Goal: Information Seeking & Learning: Find specific page/section

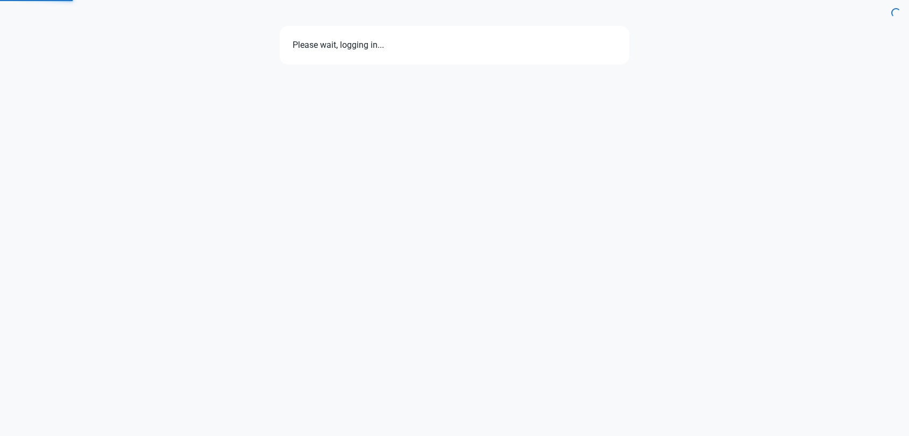
select select "7d"
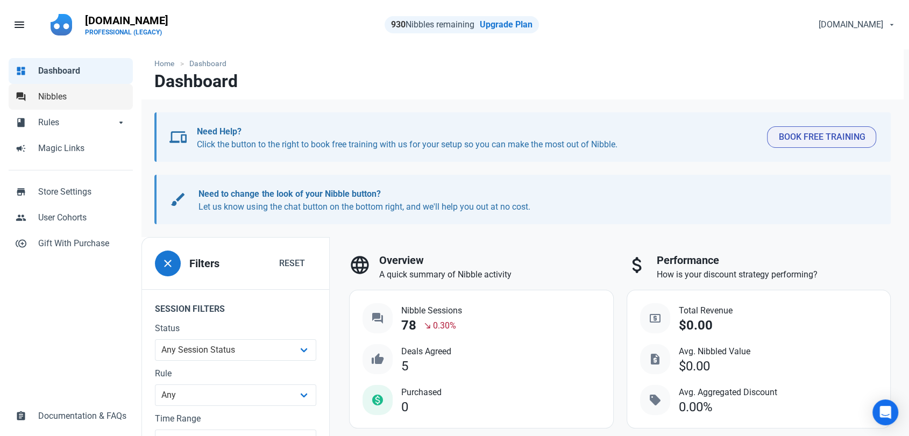
click at [46, 97] on span "Nibbles" at bounding box center [82, 96] width 88 height 13
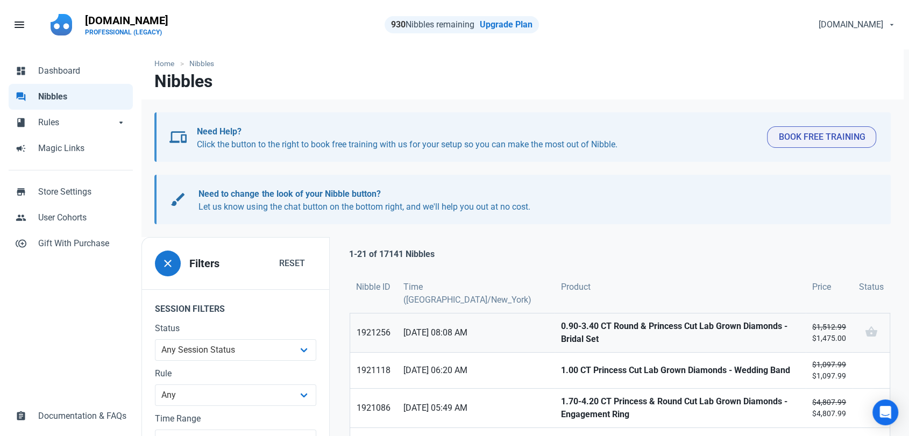
click at [561, 333] on strong "0.90-3.40 CT Round & Princess Cut Lab Grown Diamonds - Bridal Set" at bounding box center [680, 333] width 238 height 26
click at [561, 368] on strong "1.00 CT Princess Cut Lab Grown Diamonds - Wedding Band" at bounding box center [680, 370] width 238 height 13
click at [561, 401] on strong "1.70-4.20 CT Princess & Round Cut Lab Grown Diamonds - Engagement Ring" at bounding box center [680, 408] width 238 height 26
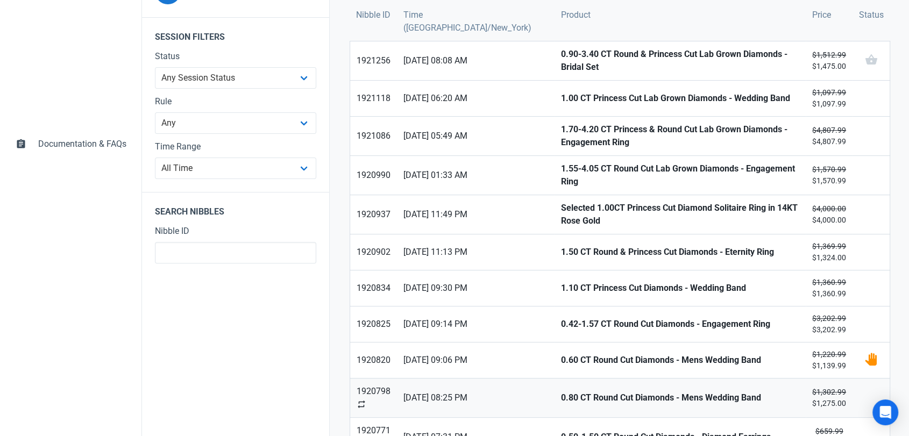
scroll to position [298, 0]
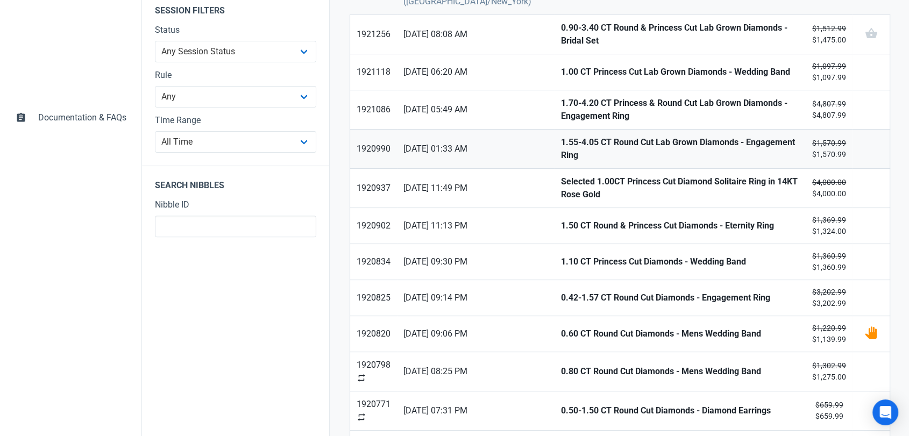
click at [561, 147] on strong "1.55-4.05 CT Round Cut Lab Grown Diamonds - Engagement Ring" at bounding box center [680, 149] width 238 height 26
click at [561, 175] on strong "Selected 1.00CT Princess Cut Diamond Solitaire Ring in 14KT Rose Gold" at bounding box center [680, 188] width 238 height 26
click at [554, 208] on link "1.50 CT Round & Princess Cut Diamonds - Eternity Ring" at bounding box center [679, 225] width 251 height 35
click at [561, 255] on strong "1.10 CT Princess Cut Diamonds - Wedding Band" at bounding box center [680, 261] width 238 height 13
click at [561, 291] on strong "0.42-1.57 CT Round Cut Diamonds - Engagement Ring" at bounding box center [680, 297] width 238 height 13
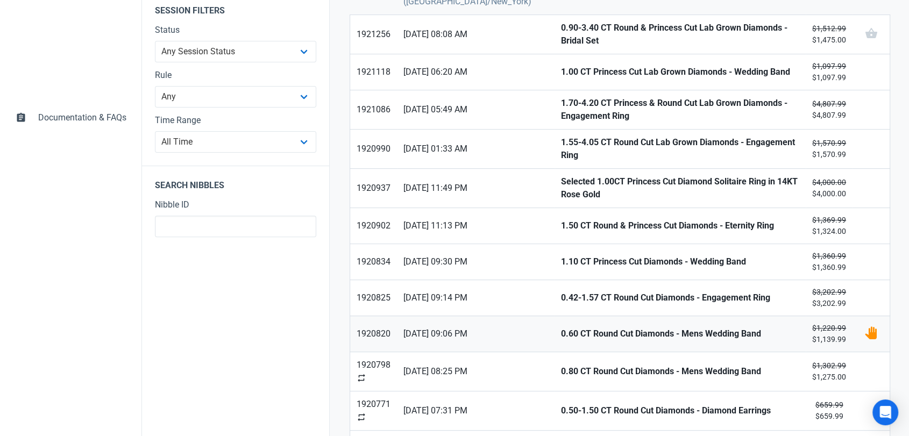
click at [561, 327] on strong "0.60 CT Round Cut Diamonds - Mens Wedding Band" at bounding box center [680, 333] width 238 height 13
click at [554, 352] on link "0.80 CT Round Cut Diamonds - Mens Wedding Band" at bounding box center [679, 371] width 251 height 39
click at [561, 404] on strong "0.50-1.50 CT Round Cut Diamonds - Diamond Earrings" at bounding box center [680, 410] width 238 height 13
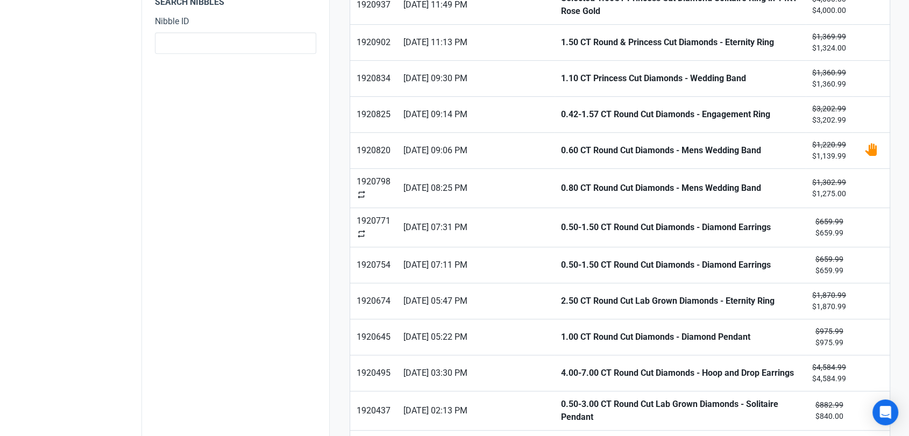
scroll to position [538, 0]
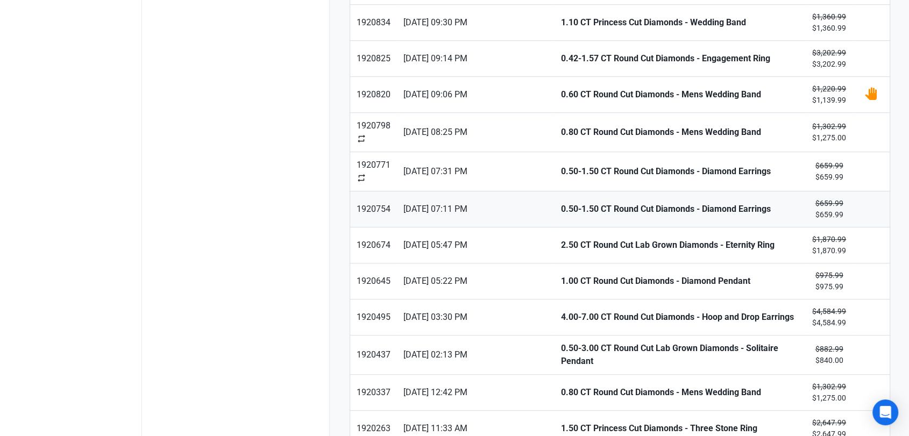
drag, startPoint x: 523, startPoint y: 201, endPoint x: 533, endPoint y: 220, distance: 21.9
click at [561, 203] on strong "0.50-1.50 CT Round Cut Diamonds - Diamond Earrings" at bounding box center [680, 209] width 238 height 13
click at [561, 239] on strong "2.50 CT Round Cut Lab Grown Diamonds - Eternity Ring" at bounding box center [680, 245] width 238 height 13
click at [554, 263] on link "1.00 CT Round Cut Diamonds - Diamond Pendant" at bounding box center [679, 280] width 251 height 35
click at [554, 299] on link "4.00-7.00 CT Round Cut Diamonds - Hoop and Drop Earrings" at bounding box center [679, 316] width 251 height 35
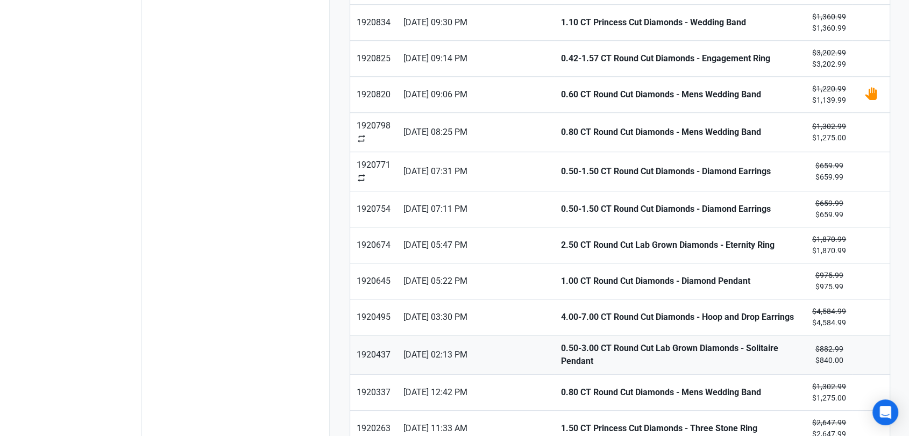
click at [566, 345] on strong "0.50-3.00 CT Round Cut Lab Grown Diamonds - Solitaire Pendant" at bounding box center [680, 355] width 238 height 26
click at [563, 386] on strong "0.80 CT Round Cut Diamonds - Mens Wedding Band" at bounding box center [680, 392] width 238 height 13
click at [561, 422] on strong "1.50 CT Princess Cut Diamonds - Three Stone Ring" at bounding box center [680, 428] width 238 height 13
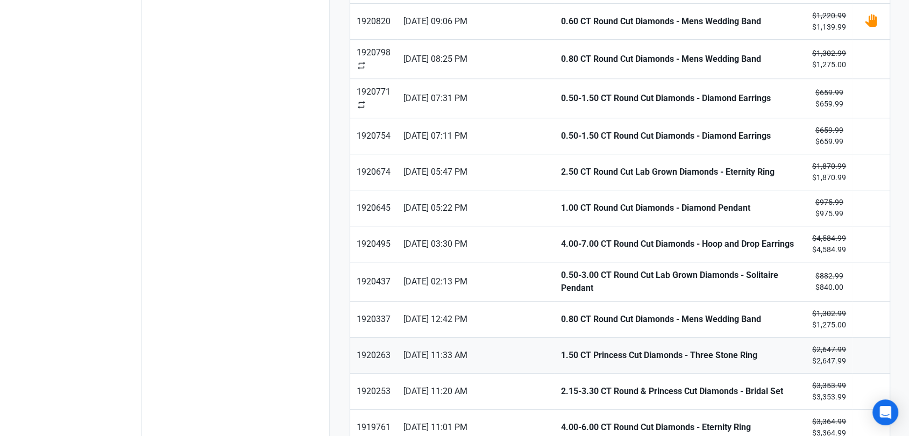
scroll to position [652, 0]
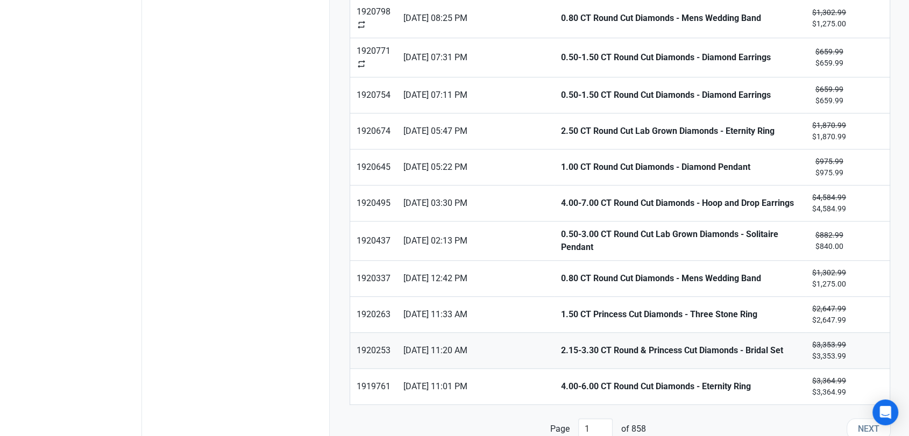
click at [561, 344] on strong "2.15-3.30 CT Round & Princess Cut Diamonds - Bridal Set" at bounding box center [680, 350] width 238 height 13
click at [561, 380] on strong "4.00-6.00 CT Round Cut Diamonds - Eternity Ring" at bounding box center [680, 386] width 238 height 13
click at [860, 423] on span "Next" at bounding box center [868, 429] width 22 height 13
type input "2"
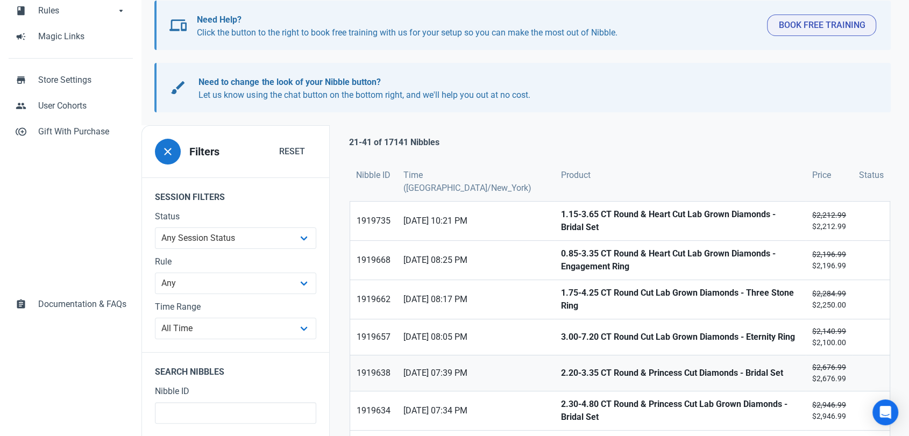
scroll to position [119, 0]
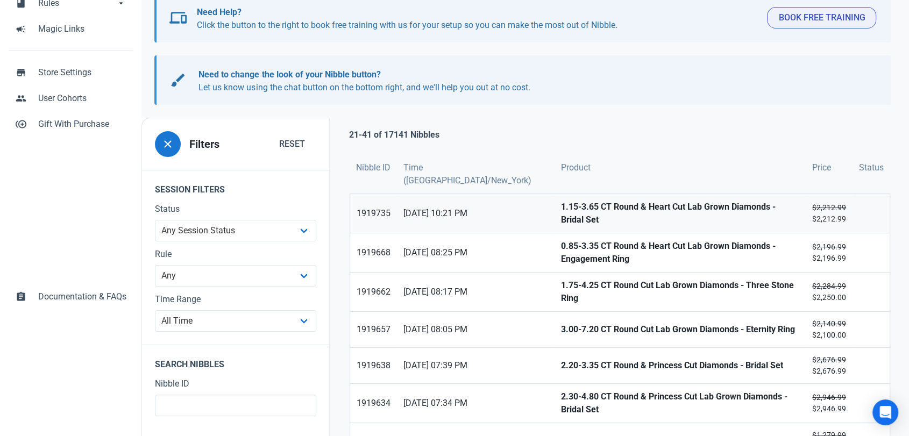
click at [561, 211] on strong "1.15-3.65 CT Round & Heart Cut Lab Grown Diamonds - Bridal Set" at bounding box center [680, 214] width 238 height 26
click at [561, 242] on strong "0.85-3.35 CT Round & Heart Cut Lab Grown Diamonds - Engagement Ring" at bounding box center [680, 253] width 238 height 26
click at [554, 294] on link "1.75-4.25 CT Round Cut Lab Grown Diamonds - Three Stone Ring" at bounding box center [679, 292] width 251 height 39
click at [554, 330] on link "3.00-7.20 CT Round Cut Lab Grown Diamonds - Eternity Ring" at bounding box center [679, 329] width 251 height 35
click at [561, 360] on strong "2.20-3.35 CT Round & Princess Cut Diamonds - Bridal Set" at bounding box center [680, 365] width 238 height 13
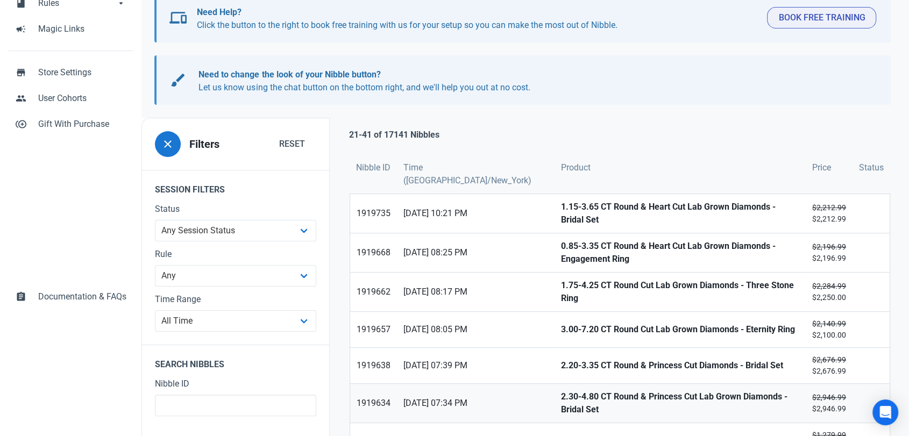
click at [561, 391] on strong "2.30-4.80 CT Round & Princess Cut Lab Grown Diamonds - Bridal Set" at bounding box center [680, 403] width 238 height 26
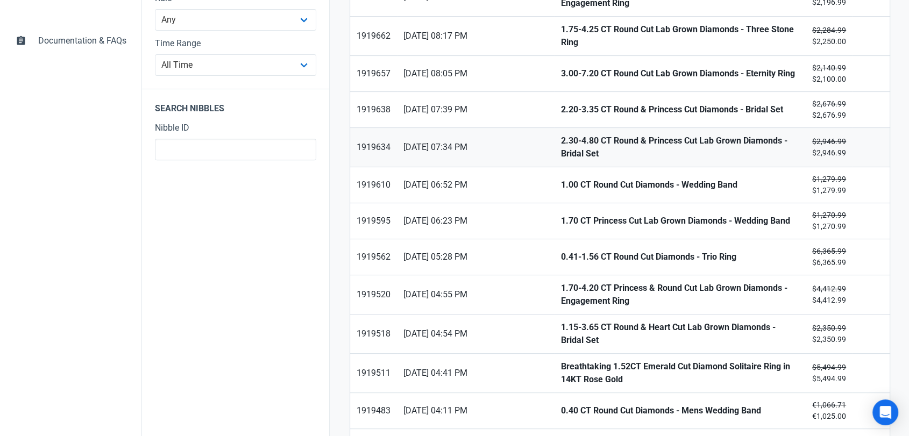
scroll to position [418, 0]
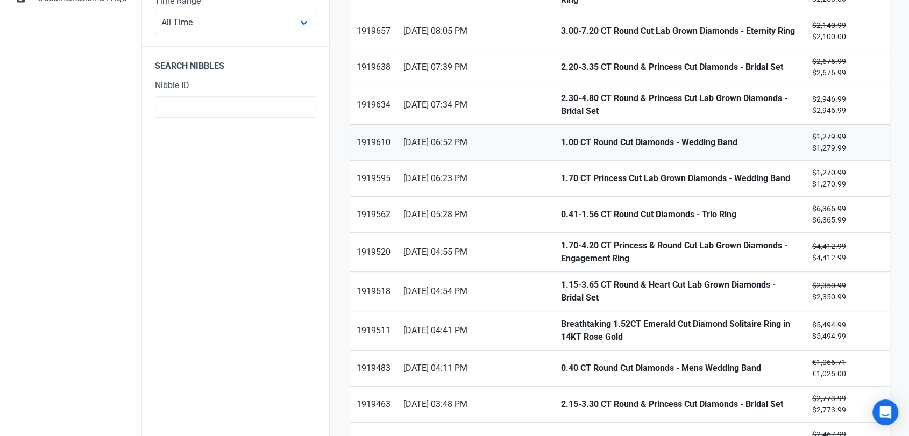
click at [561, 136] on strong "1.00 CT Round Cut Diamonds - Wedding Band" at bounding box center [680, 142] width 238 height 13
click at [561, 172] on strong "1.70 CT Princess Cut Lab Grown Diamonds - Wedding Band" at bounding box center [680, 178] width 238 height 13
click at [554, 197] on link "0.41-1.56 CT Round Cut Diamonds - Trio Ring" at bounding box center [679, 214] width 251 height 35
click at [561, 239] on strong "1.70-4.20 CT Princess & Round Cut Lab Grown Diamonds - Engagement Ring" at bounding box center [680, 252] width 238 height 26
click at [554, 285] on link "1.15-3.65 CT Round & Heart Cut Lab Grown Diamonds - Bridal Set" at bounding box center [679, 291] width 251 height 39
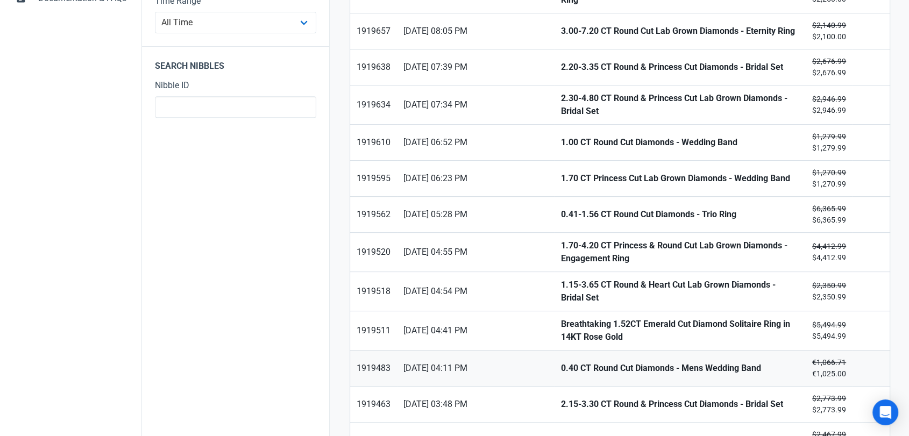
click at [561, 362] on strong "0.40 CT Round Cut Diamonds - Mens Wedding Band" at bounding box center [680, 368] width 238 height 13
click at [561, 398] on strong "2.15-3.30 CT Round & Princess Cut Diamonds - Bridal Set" at bounding box center [680, 404] width 238 height 13
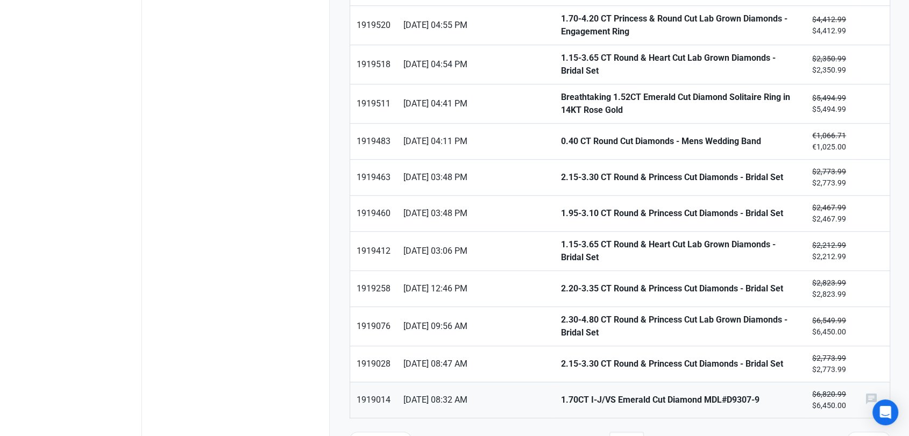
scroll to position [652, 0]
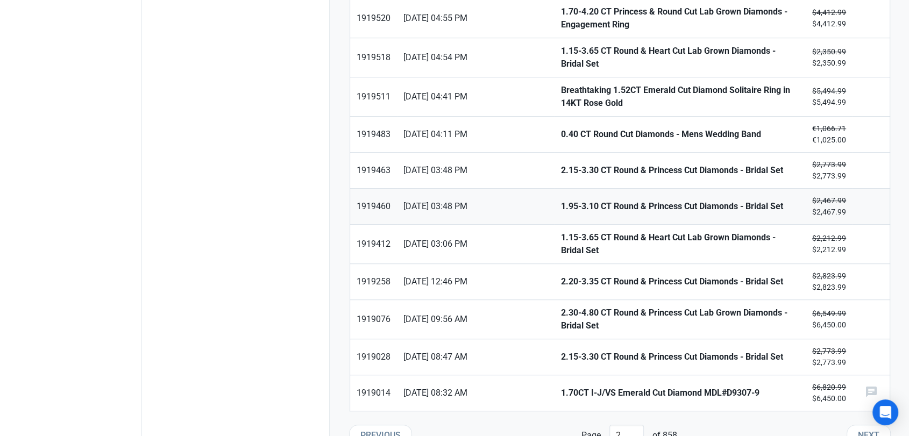
click at [561, 200] on strong "1.95-3.10 CT Round & Princess Cut Diamonds - Bridal Set" at bounding box center [680, 206] width 238 height 13
click at [561, 231] on strong "1.15-3.65 CT Round & Heart Cut Lab Grown Diamonds - Bridal Set" at bounding box center [680, 244] width 238 height 26
click at [561, 275] on strong "2.20-3.35 CT Round & Princess Cut Diamonds - Bridal Set" at bounding box center [680, 281] width 238 height 13
click at [561, 306] on strong "2.30-4.80 CT Round & Princess Cut Lab Grown Diamonds - Bridal Set" at bounding box center [680, 319] width 238 height 26
click at [561, 351] on strong "2.15-3.30 CT Round & Princess Cut Diamonds - Bridal Set" at bounding box center [680, 357] width 238 height 13
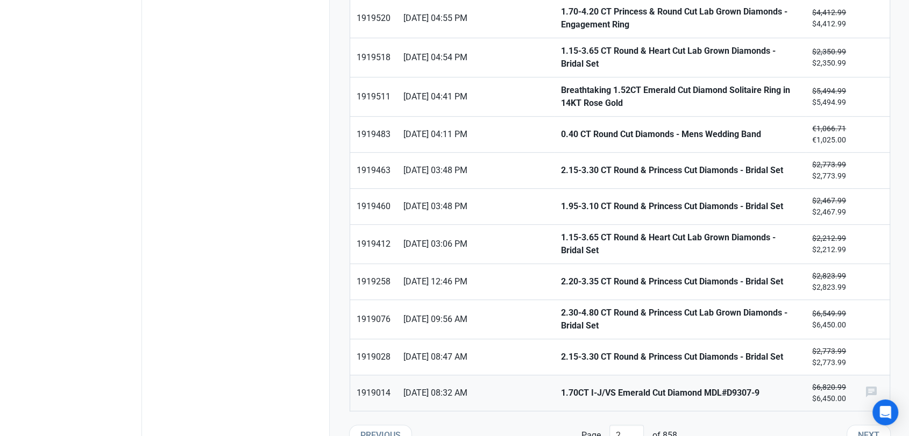
click at [561, 387] on strong "1.70CT I-J/VS Emerald Cut Diamond MDL#D9307-9" at bounding box center [680, 393] width 238 height 13
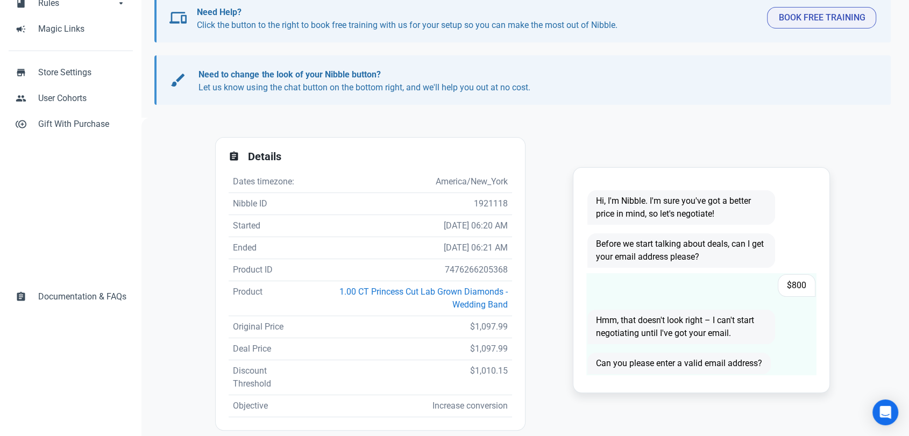
scroll to position [1, 0]
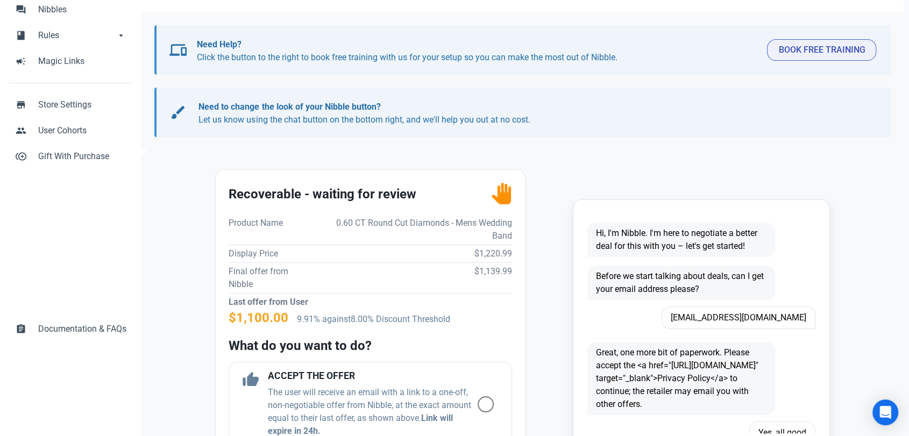
scroll to position [239, 0]
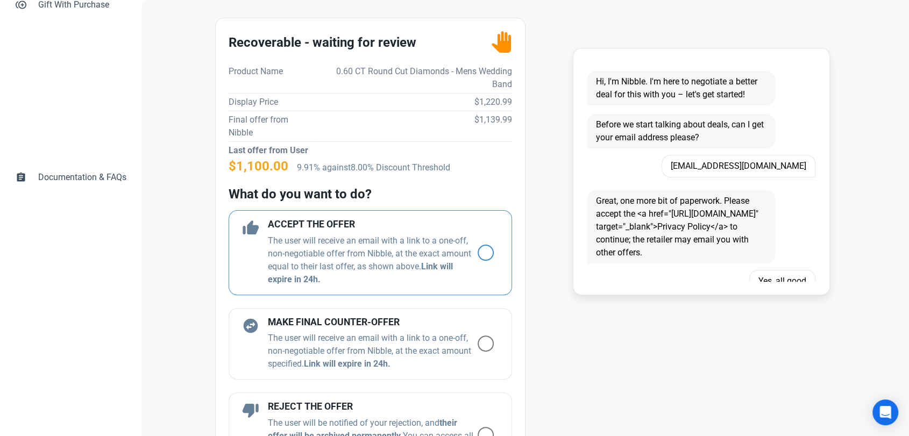
click at [480, 247] on span at bounding box center [485, 253] width 16 height 16
click at [480, 249] on input "radio" at bounding box center [480, 252] width 7 height 7
radio input "true"
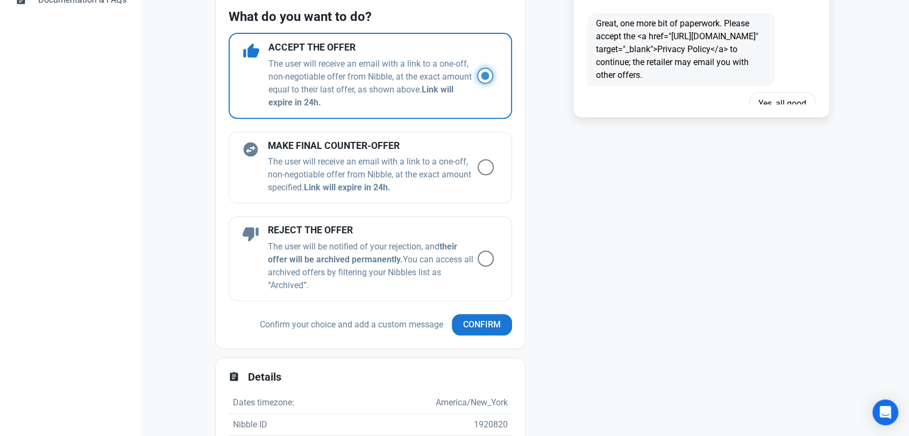
scroll to position [477, 0]
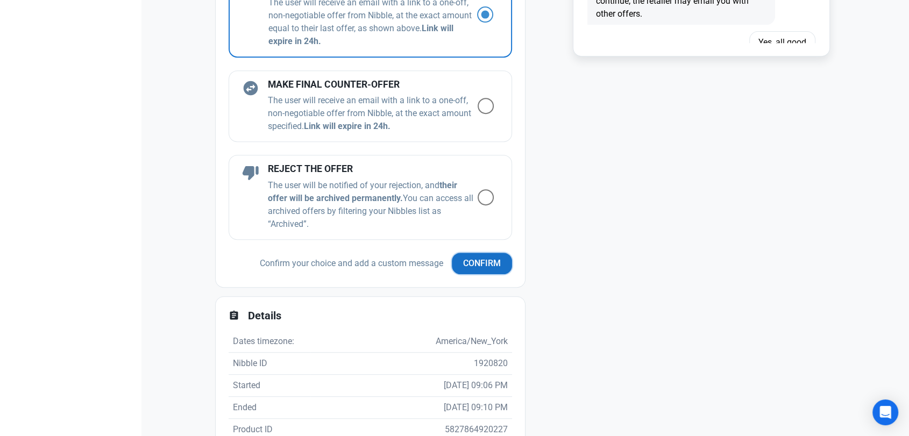
click at [474, 261] on span "Confirm" at bounding box center [482, 263] width 38 height 13
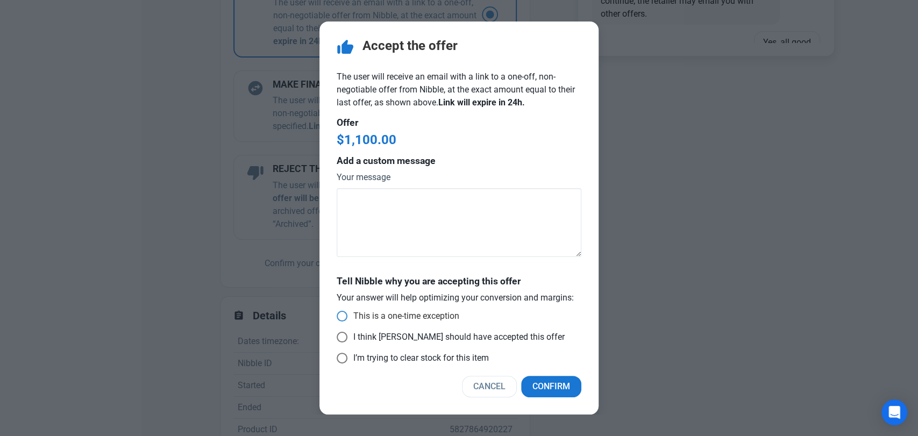
click at [363, 314] on span "This is a one-time exception" at bounding box center [403, 316] width 112 height 11
click at [344, 314] on input "This is a one-time exception" at bounding box center [340, 316] width 7 height 7
radio input "true"
click at [549, 389] on span "Confirm" at bounding box center [551, 386] width 38 height 13
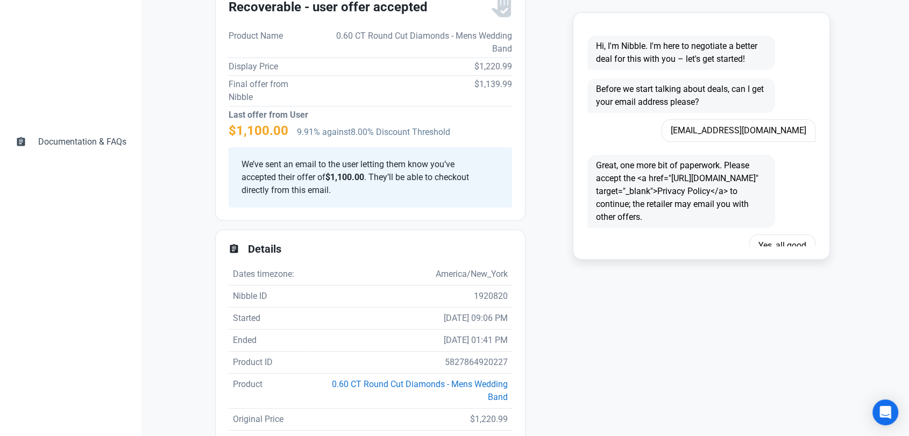
scroll to position [159, 0]
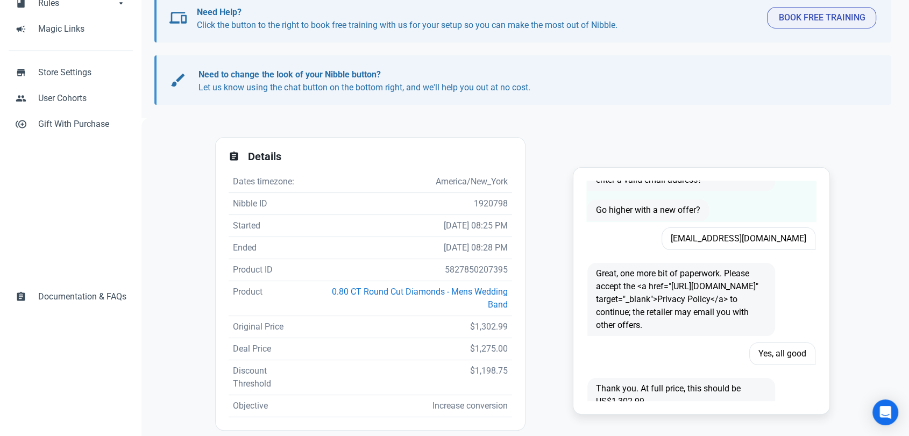
scroll to position [358, 0]
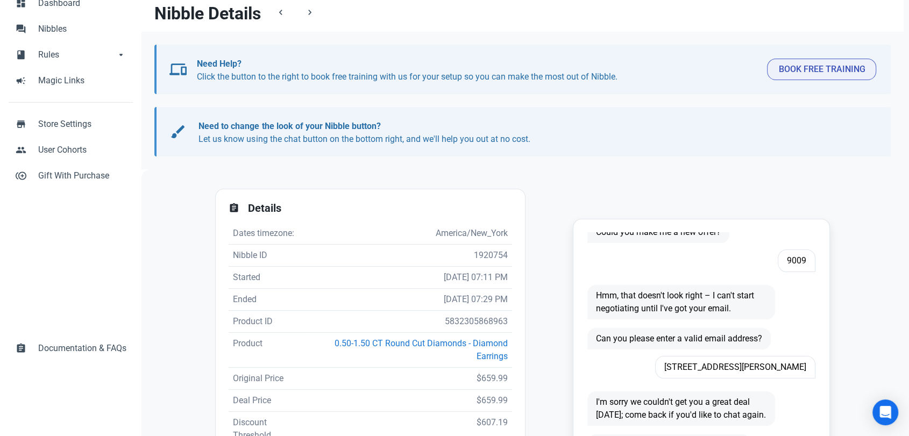
scroll to position [211, 0]
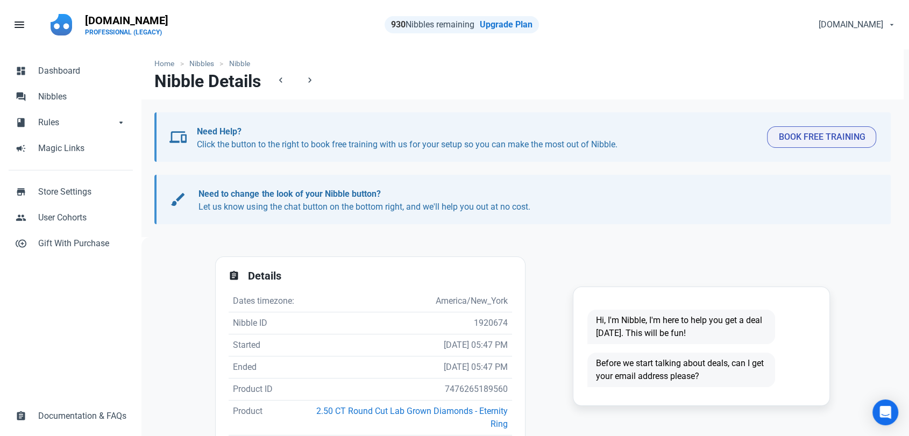
scroll to position [119, 0]
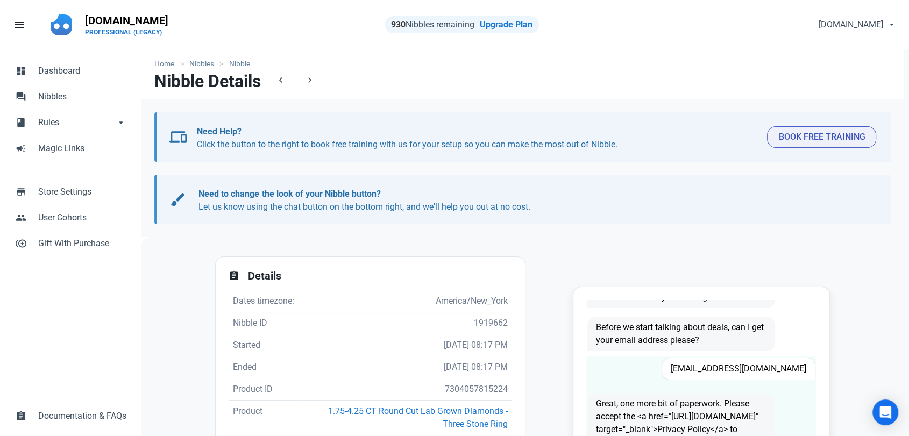
scroll to position [90, 0]
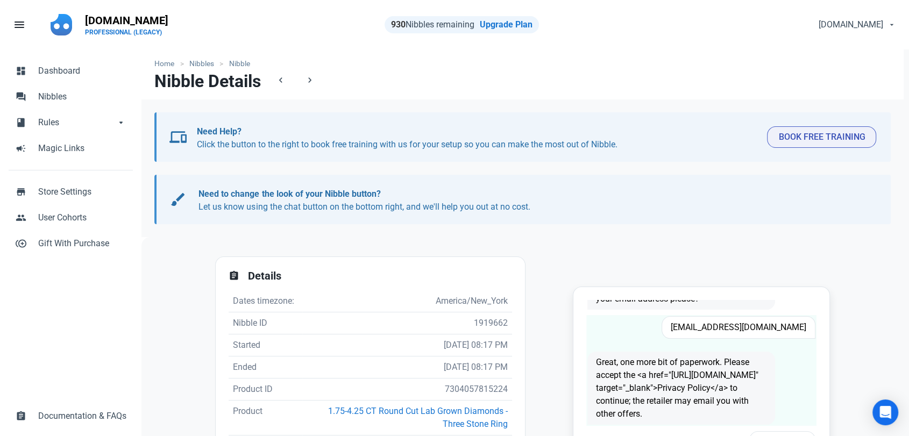
click at [738, 316] on span "rhondacarrell4@gmail.com" at bounding box center [738, 327] width 154 height 23
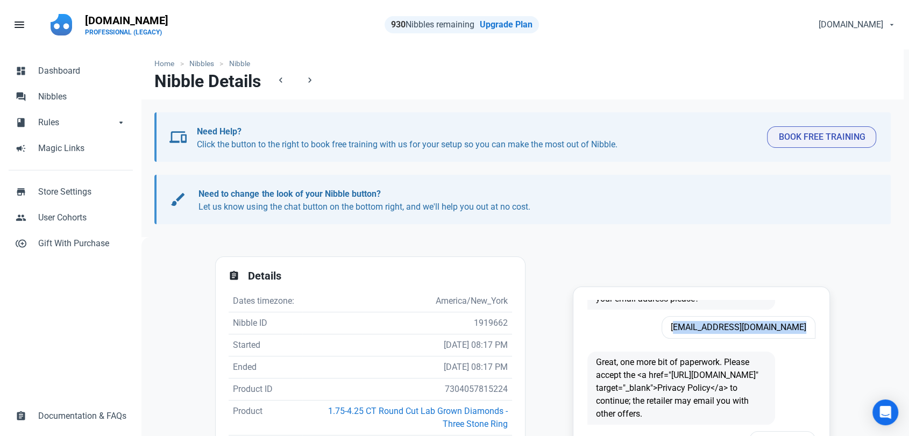
copy span "rhondacarrell4@gmail.com"
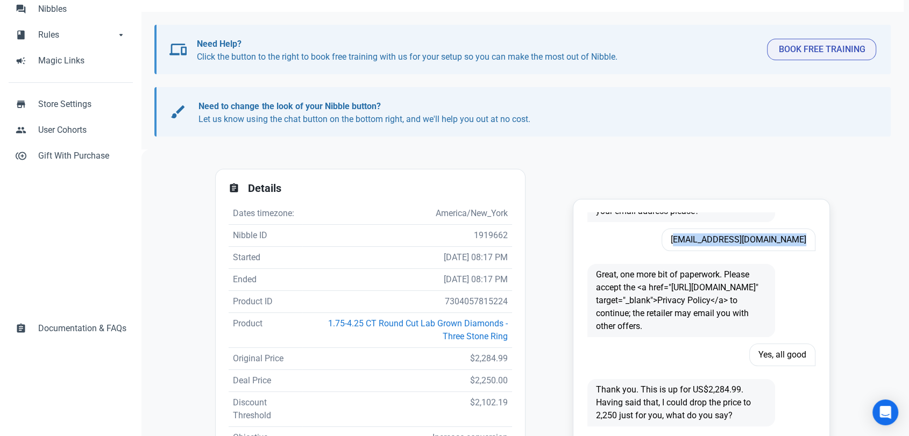
scroll to position [179, 0]
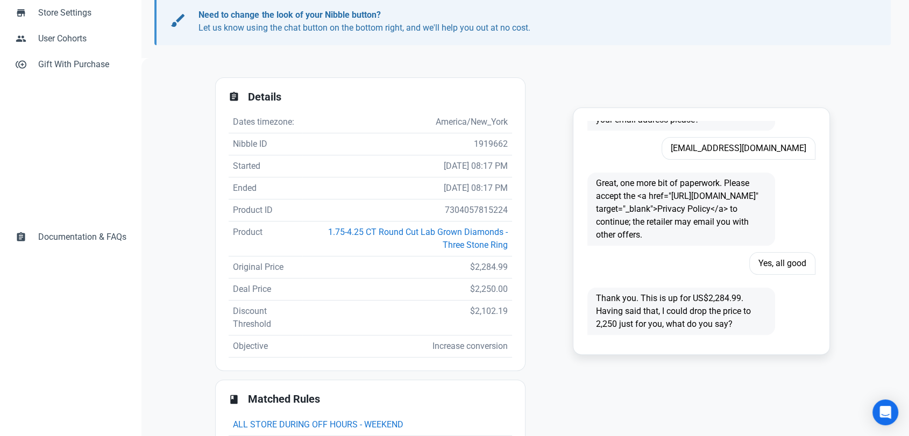
drag, startPoint x: 452, startPoint y: 199, endPoint x: 451, endPoint y: 204, distance: 5.5
click at [452, 199] on td "7304057815224" at bounding box center [407, 210] width 210 height 22
click at [452, 209] on td "7304057815224" at bounding box center [407, 210] width 210 height 22
copy td "7304057815224"
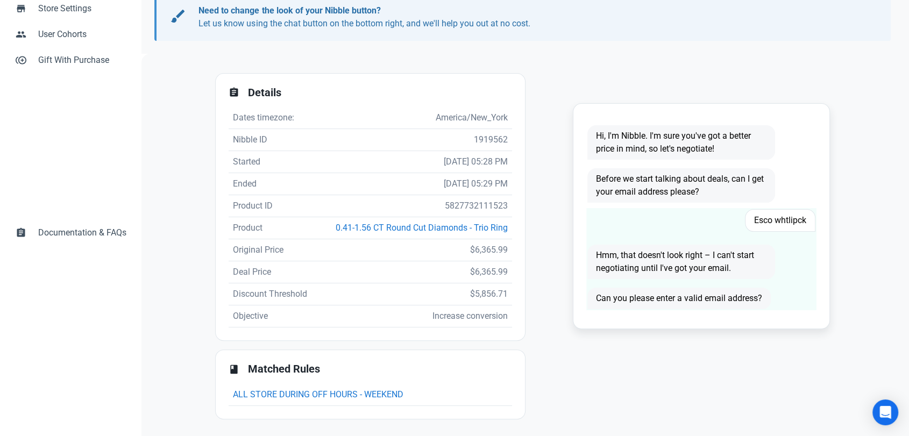
scroll to position [185, 0]
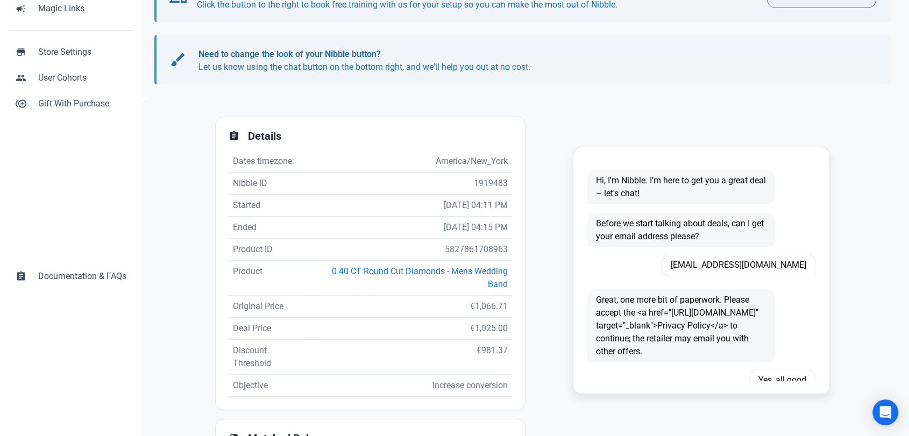
scroll to position [211, 0]
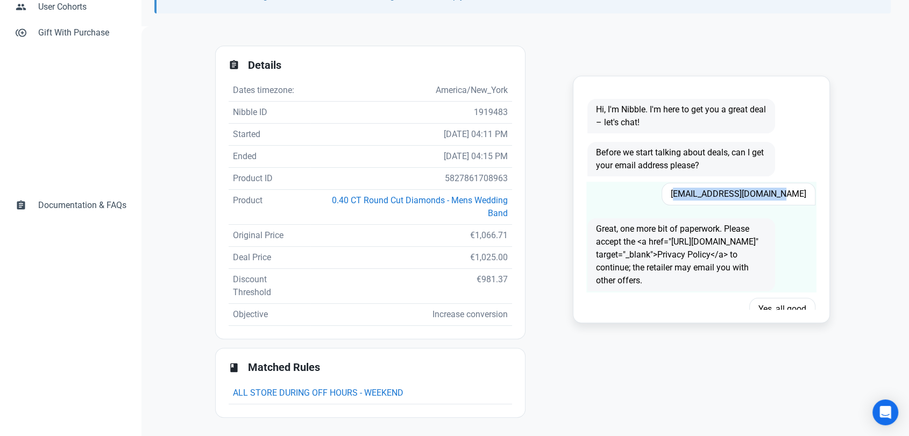
drag, startPoint x: 797, startPoint y: 196, endPoint x: 692, endPoint y: 197, distance: 104.8
click at [694, 197] on span "istvankajdi@hotmail.com" at bounding box center [738, 194] width 154 height 23
copy span "istvankajdi@hotmail.com"
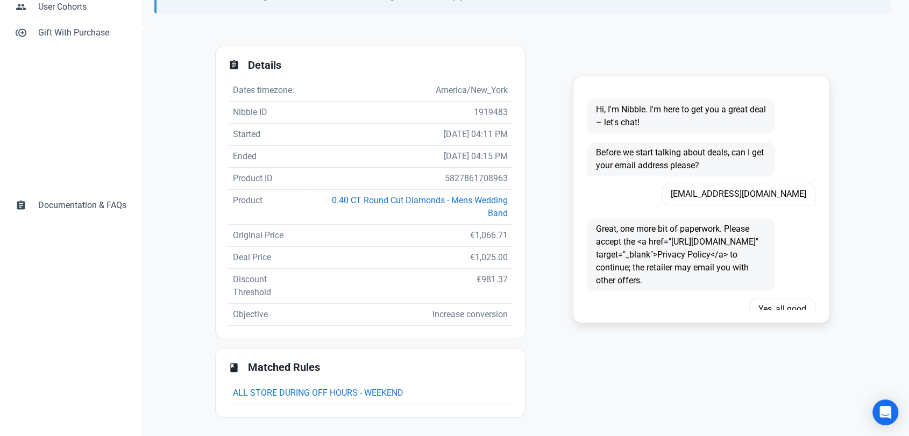
click at [478, 173] on td "5827861708963" at bounding box center [411, 179] width 202 height 22
copy td "5827861708963"
drag, startPoint x: 454, startPoint y: 240, endPoint x: 512, endPoint y: 231, distance: 58.8
click at [503, 235] on td "€1,066.71" at bounding box center [411, 236] width 202 height 22
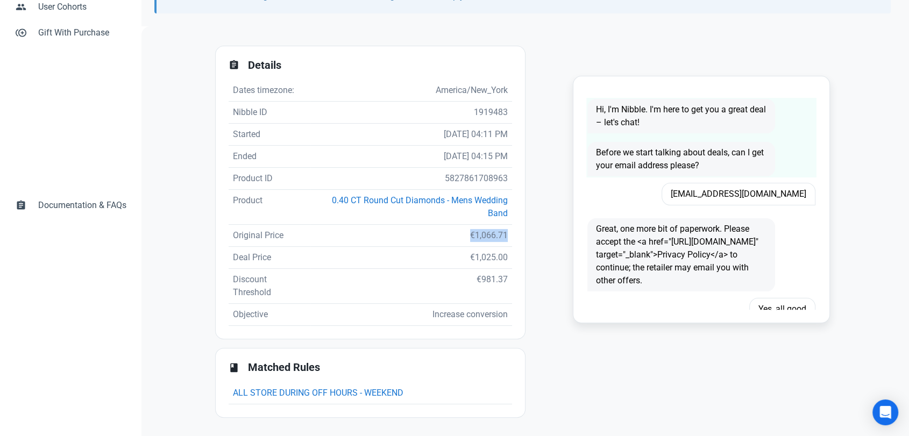
copy td "€1,066.71"
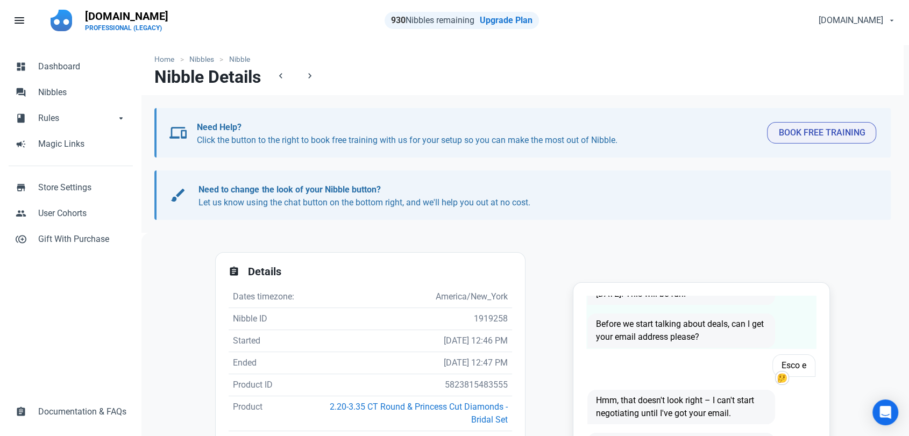
scroll to position [211, 0]
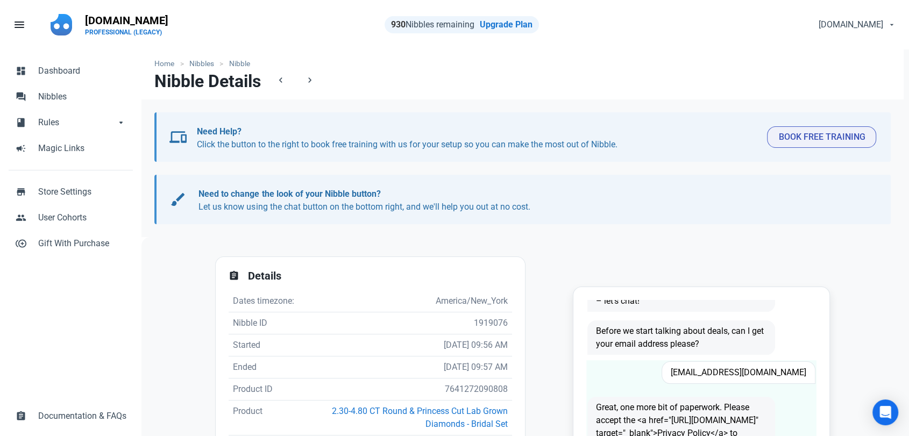
scroll to position [60, 0]
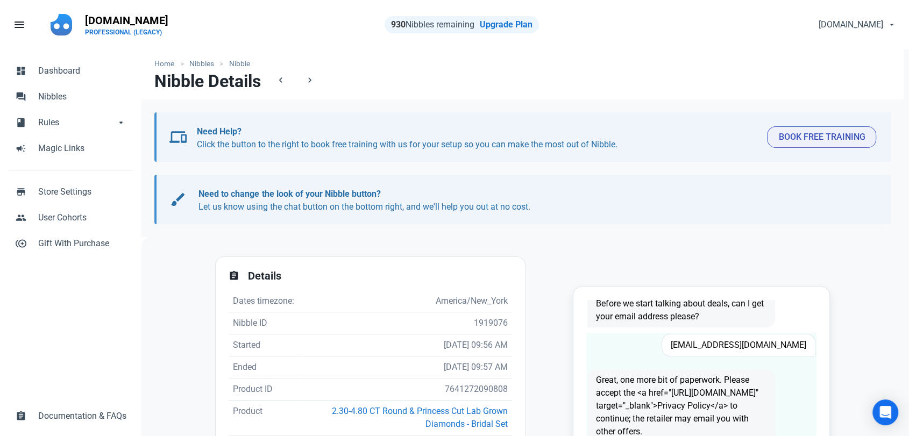
click at [749, 342] on span "Gemitasmom@gmail.com" at bounding box center [738, 345] width 154 height 23
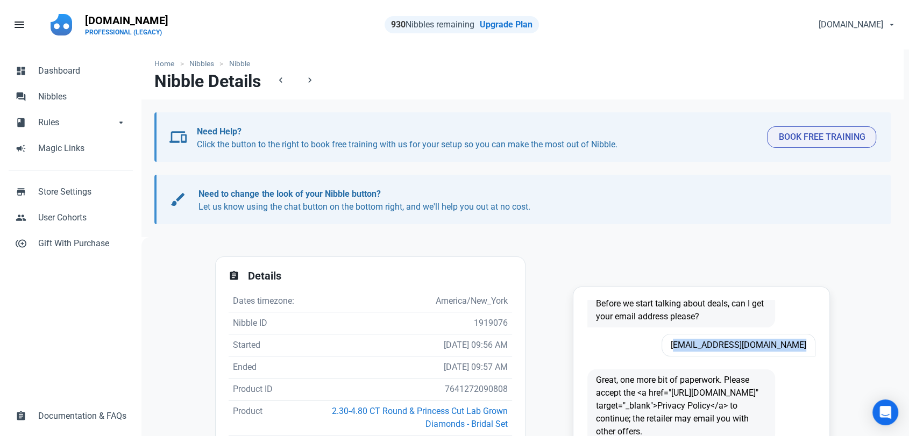
copy span "Gemitasmom@gmail.com"
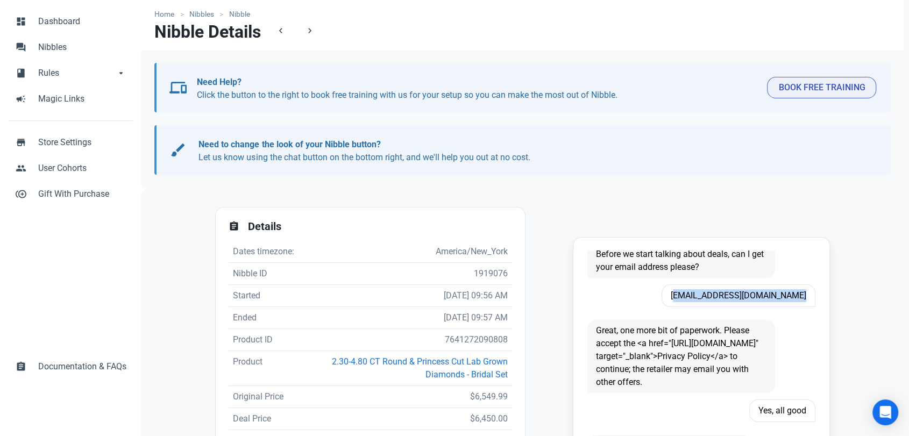
scroll to position [119, 0]
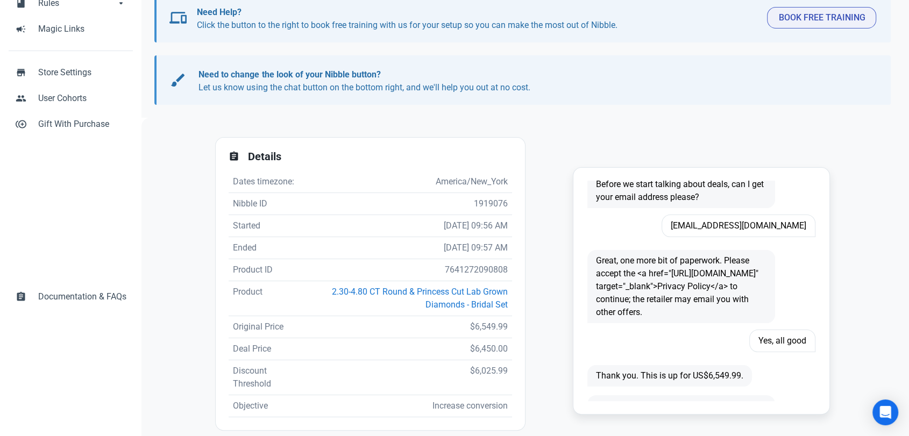
click at [467, 278] on td "7641272090808" at bounding box center [406, 270] width 211 height 22
copy td "7641272090808"
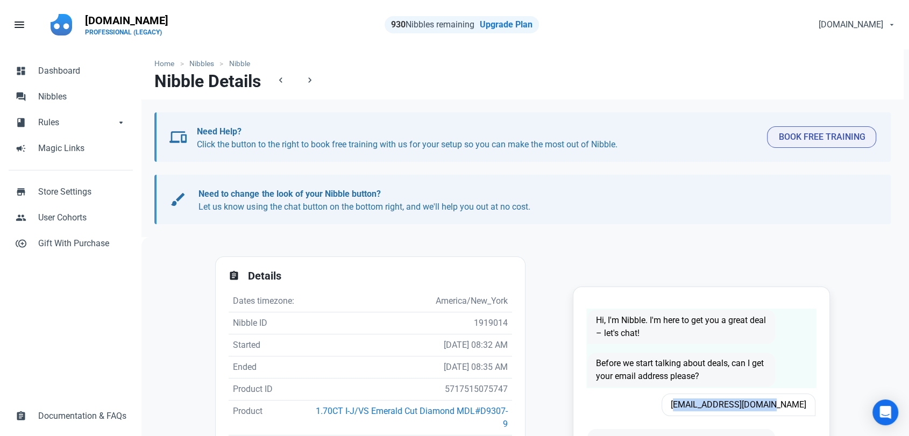
drag, startPoint x: 763, startPoint y: 403, endPoint x: 653, endPoint y: 362, distance: 116.9
click at [697, 403] on span "Tlaguilar90@yahoo.com" at bounding box center [738, 405] width 154 height 23
copy span "Tlaguilar90@yahoo.com"
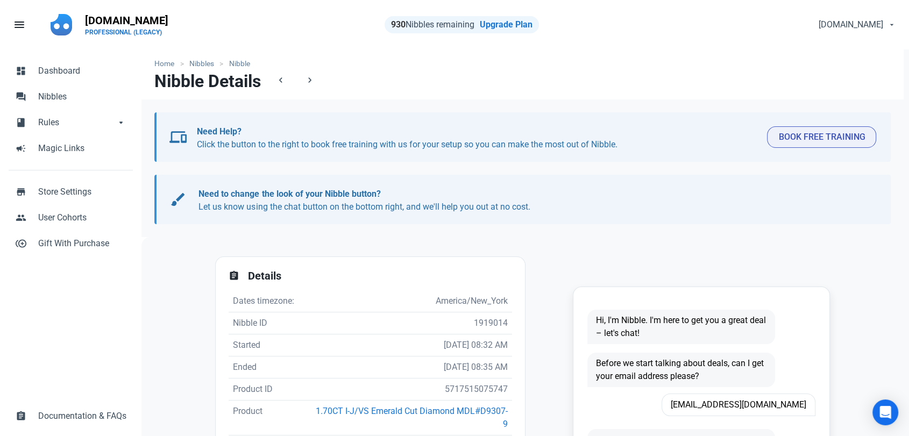
click at [476, 397] on td "5717515075747" at bounding box center [411, 389] width 202 height 22
click at [476, 391] on td "5717515075747" at bounding box center [411, 389] width 202 height 22
copy td "5717515075747"
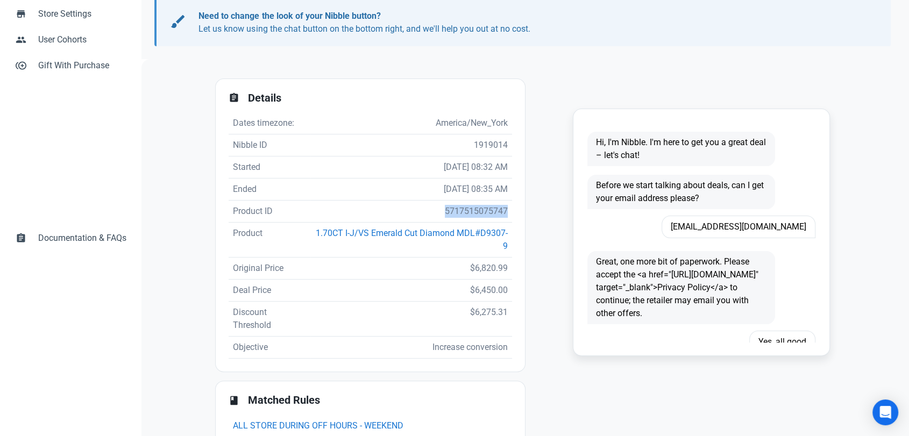
scroll to position [179, 0]
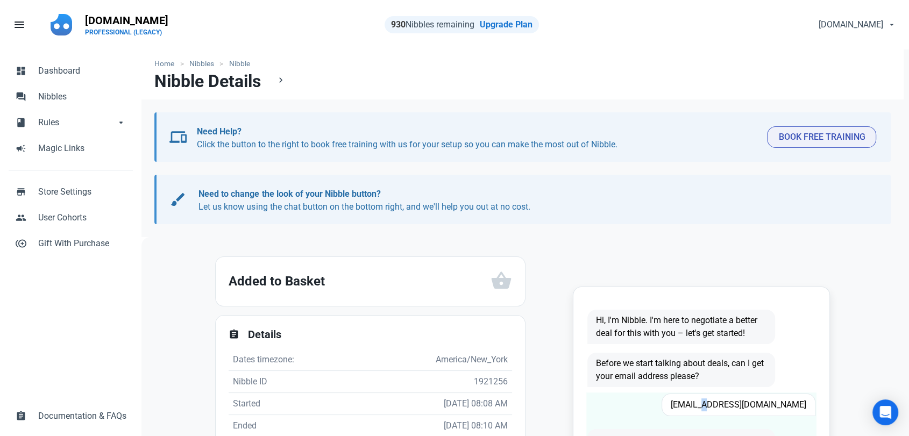
click at [726, 403] on span "[EMAIL_ADDRESS][DOMAIN_NAME]" at bounding box center [738, 405] width 154 height 23
click at [726, 403] on span "kpavlat2000@yahoo.com" at bounding box center [738, 405] width 154 height 23
click at [724, 403] on span "kpavlat2000@yahoo.com" at bounding box center [738, 405] width 154 height 23
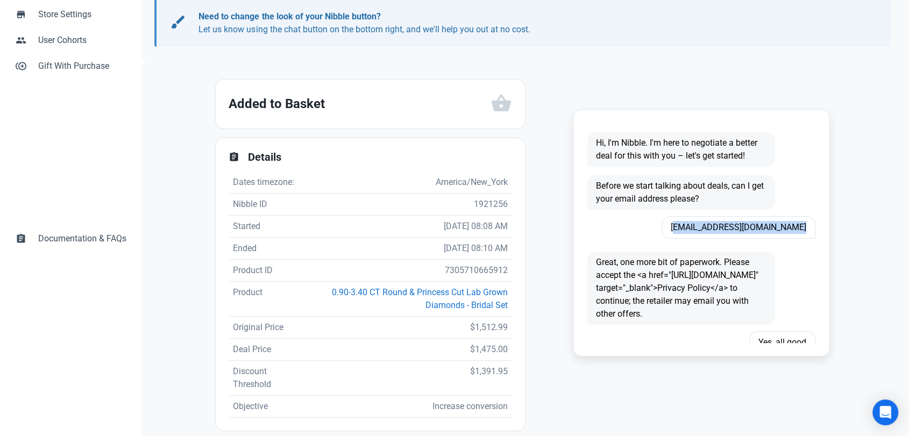
scroll to position [179, 0]
click at [468, 280] on td "7305710665912" at bounding box center [406, 269] width 211 height 22
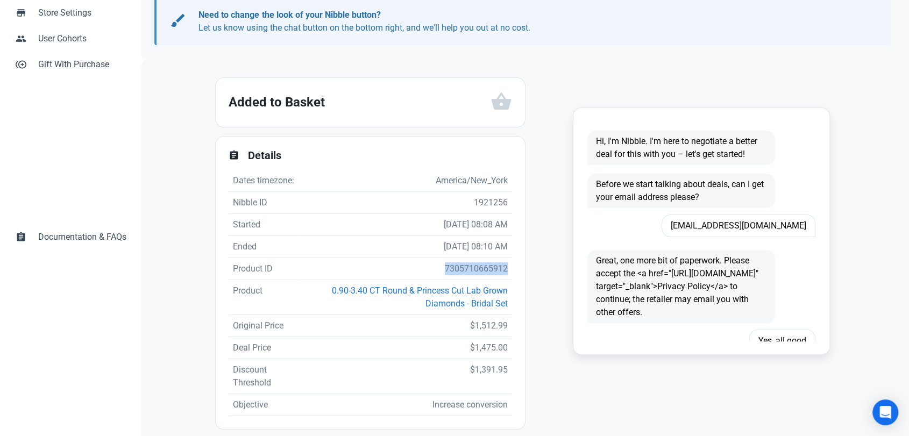
click at [468, 280] on td "7305710665912" at bounding box center [406, 269] width 211 height 22
copy td "7305710665912"
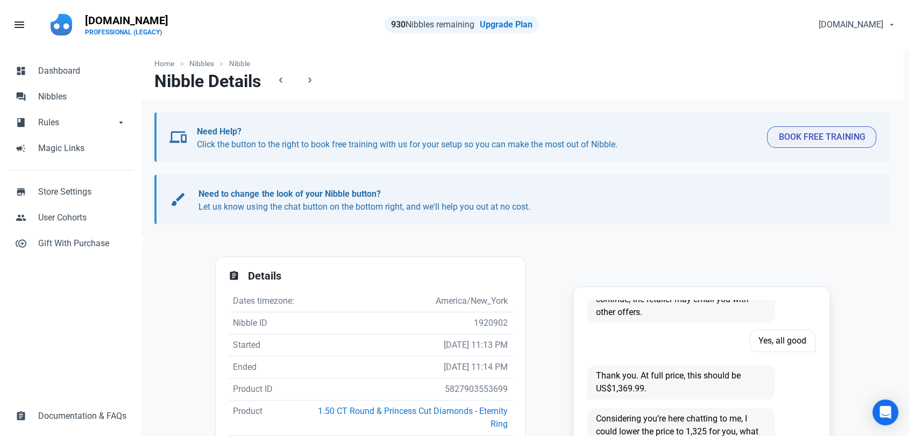
scroll to position [60, 0]
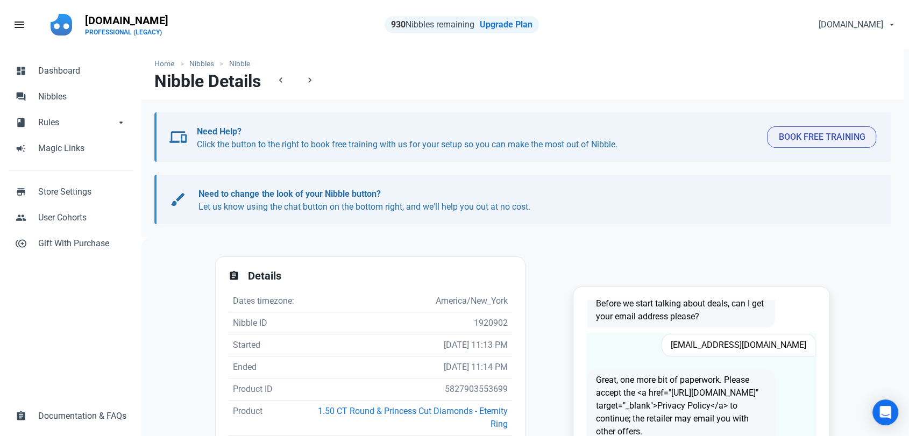
click at [718, 354] on span "[EMAIL_ADDRESS][DOMAIN_NAME]" at bounding box center [738, 345] width 154 height 23
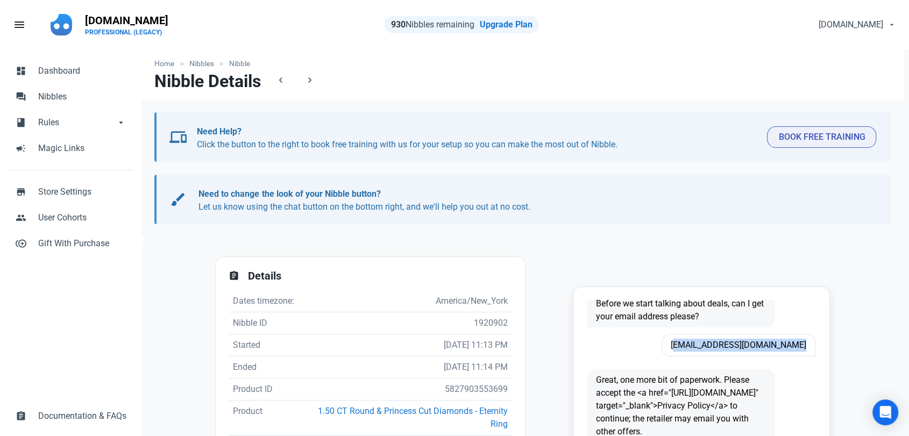
copy span "[EMAIL_ADDRESS][DOMAIN_NAME]"
click at [457, 385] on td "5827903553699" at bounding box center [410, 389] width 204 height 22
click at [456, 385] on td "5827903553699" at bounding box center [410, 389] width 204 height 22
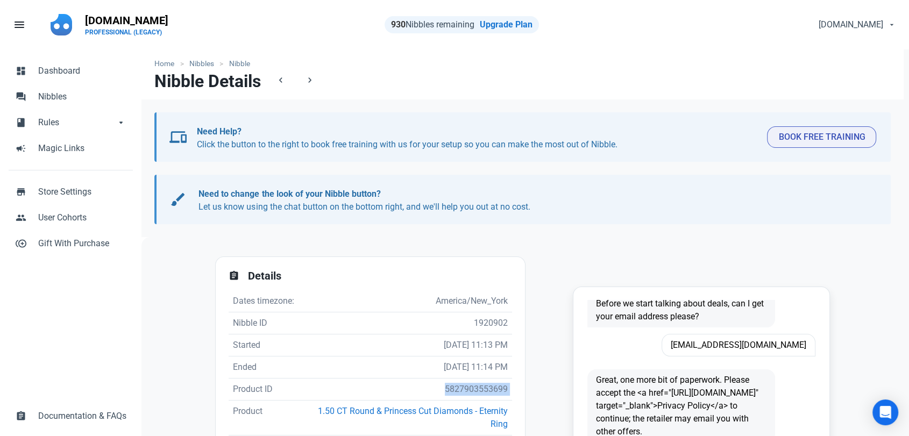
copy td "5827903553699"
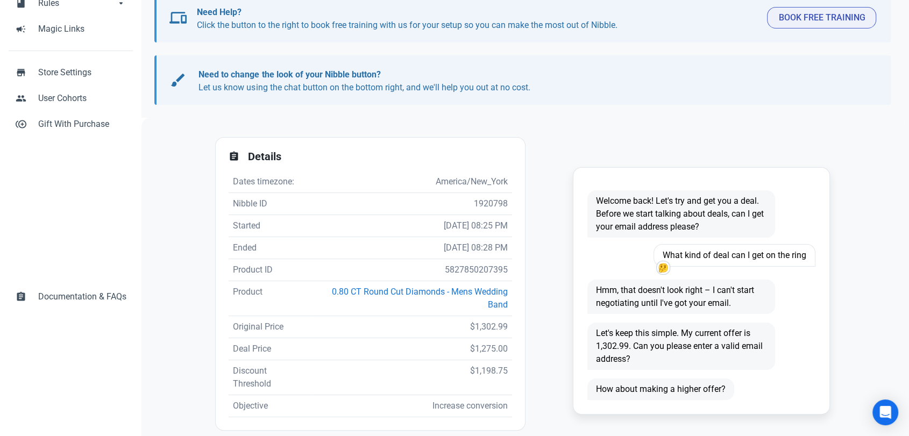
scroll to position [358, 0]
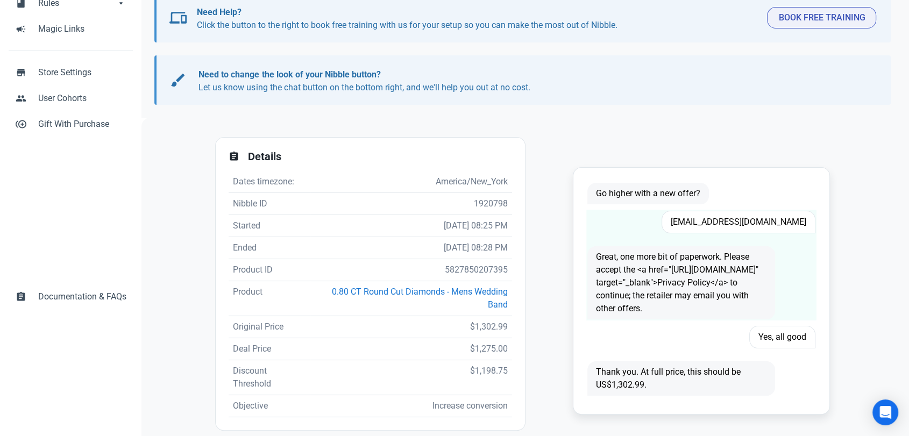
click at [777, 217] on span "Bclayton13461@gmail.com" at bounding box center [738, 222] width 154 height 23
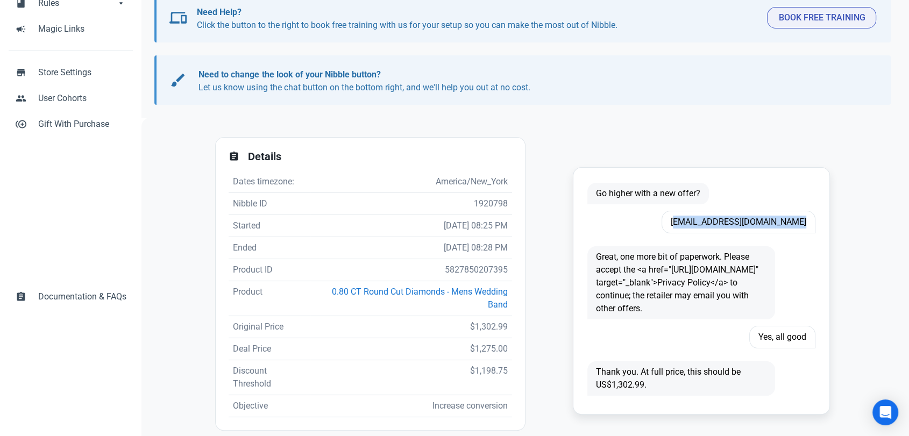
copy span "Bclayton13461@gmail.com"
click at [469, 271] on td "5827850207395" at bounding box center [411, 270] width 202 height 22
copy td "5827850207395"
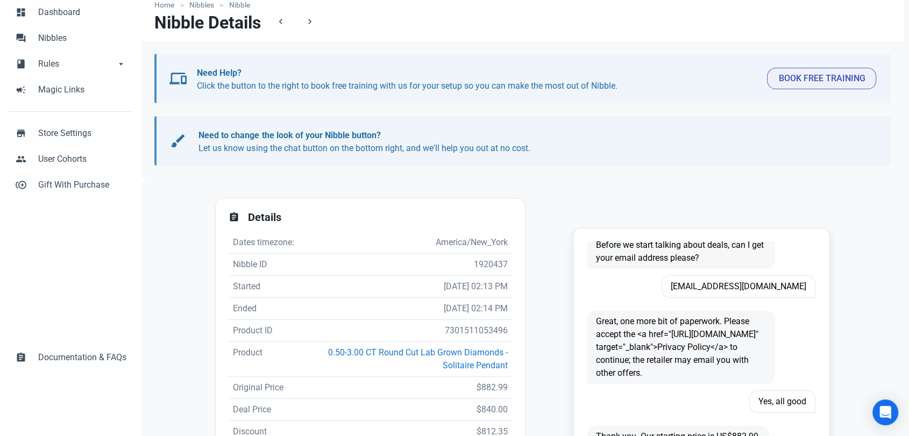
scroll to position [119, 0]
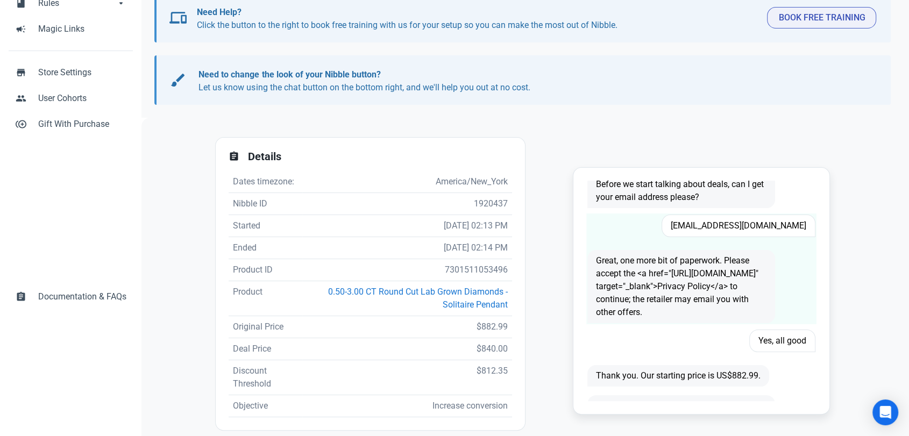
click at [747, 228] on span "[EMAIL_ADDRESS][DOMAIN_NAME]" at bounding box center [738, 226] width 154 height 23
click at [746, 228] on span "[EMAIL_ADDRESS][DOMAIN_NAME]" at bounding box center [738, 226] width 154 height 23
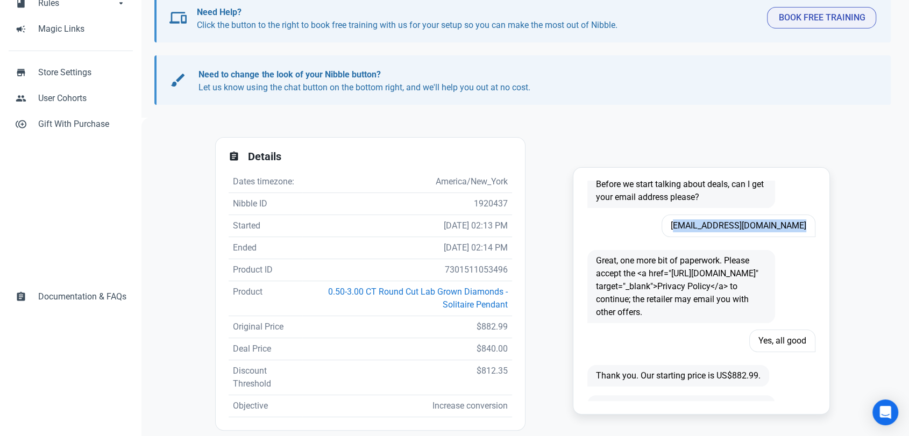
copy span "[EMAIL_ADDRESS][DOMAIN_NAME]"
click at [473, 263] on td "7301511053496" at bounding box center [407, 270] width 210 height 22
click at [463, 268] on td "7301511053496" at bounding box center [407, 270] width 210 height 22
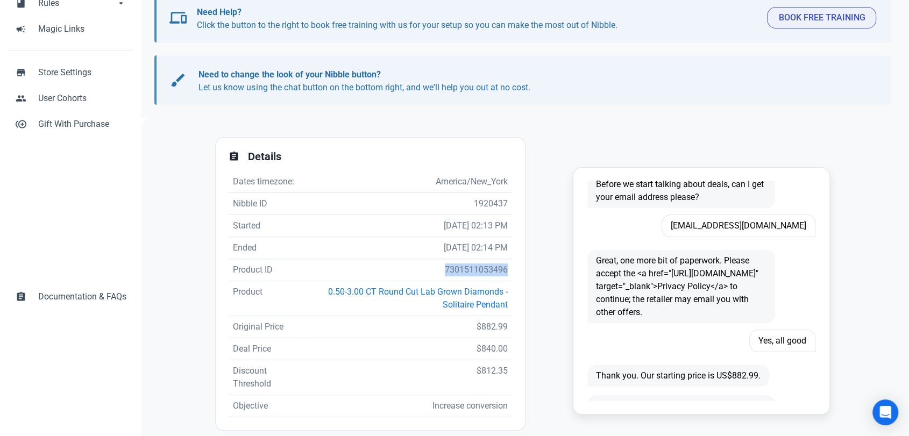
copy td "7301511053496"
